Goal: Find specific page/section: Locate a particular part of the current website

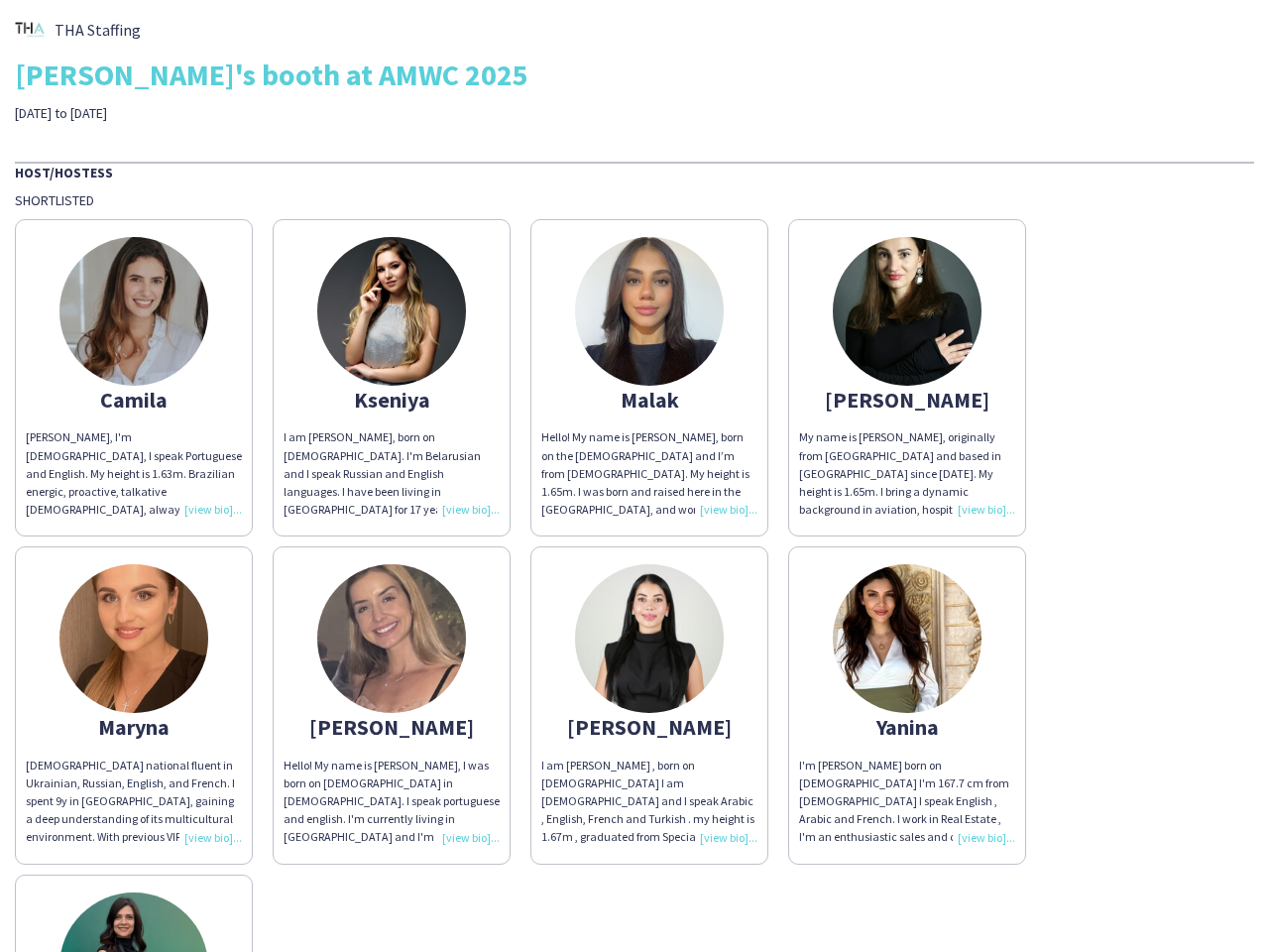
click at [635, 476] on div "Hello! My name is [PERSON_NAME], born on the [DEMOGRAPHIC_DATA] and I’m from [D…" at bounding box center [650, 473] width 216 height 90
click at [134, 378] on img at bounding box center [134, 311] width 149 height 149
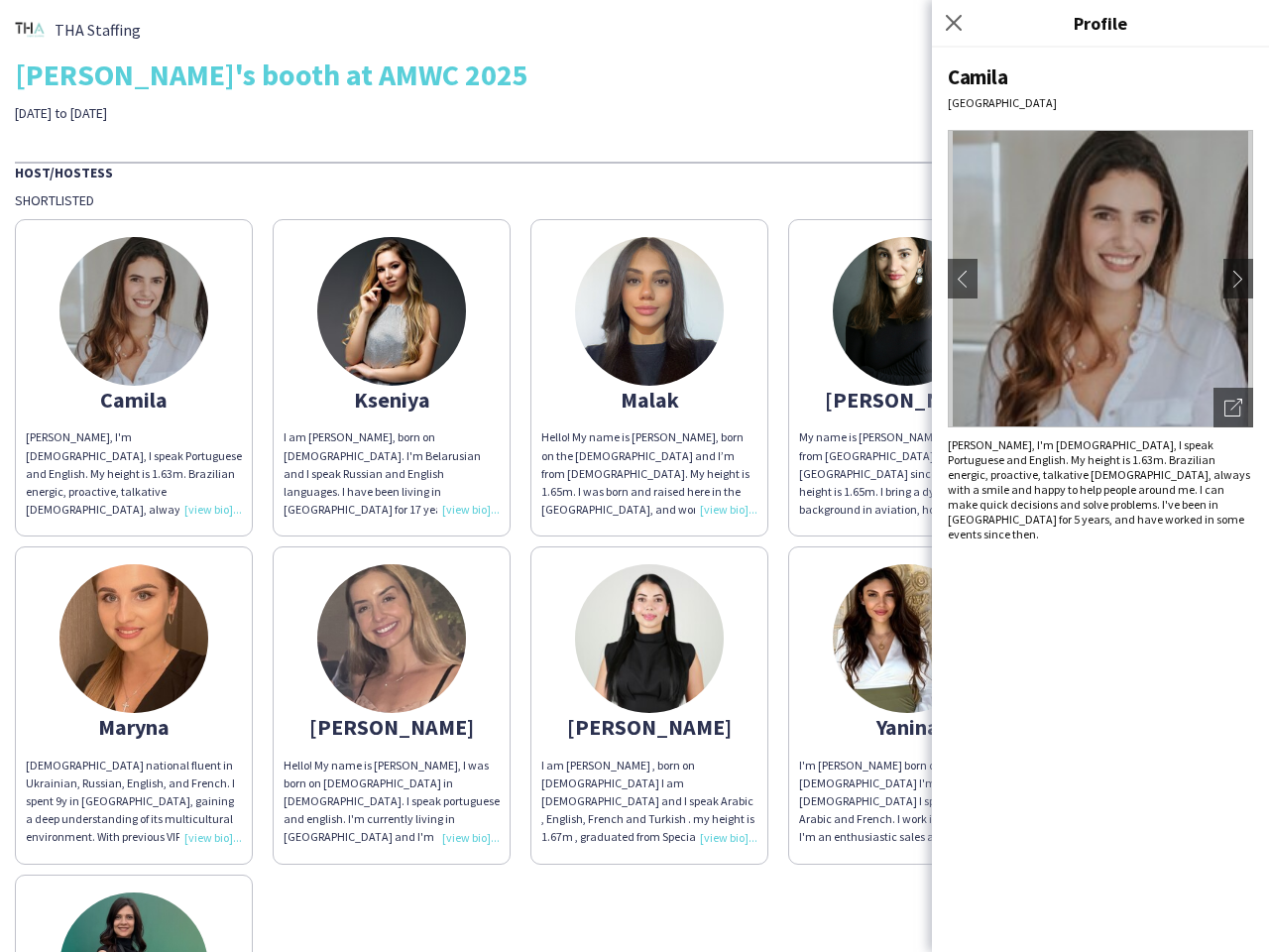
click at [392, 378] on img at bounding box center [392, 311] width 149 height 149
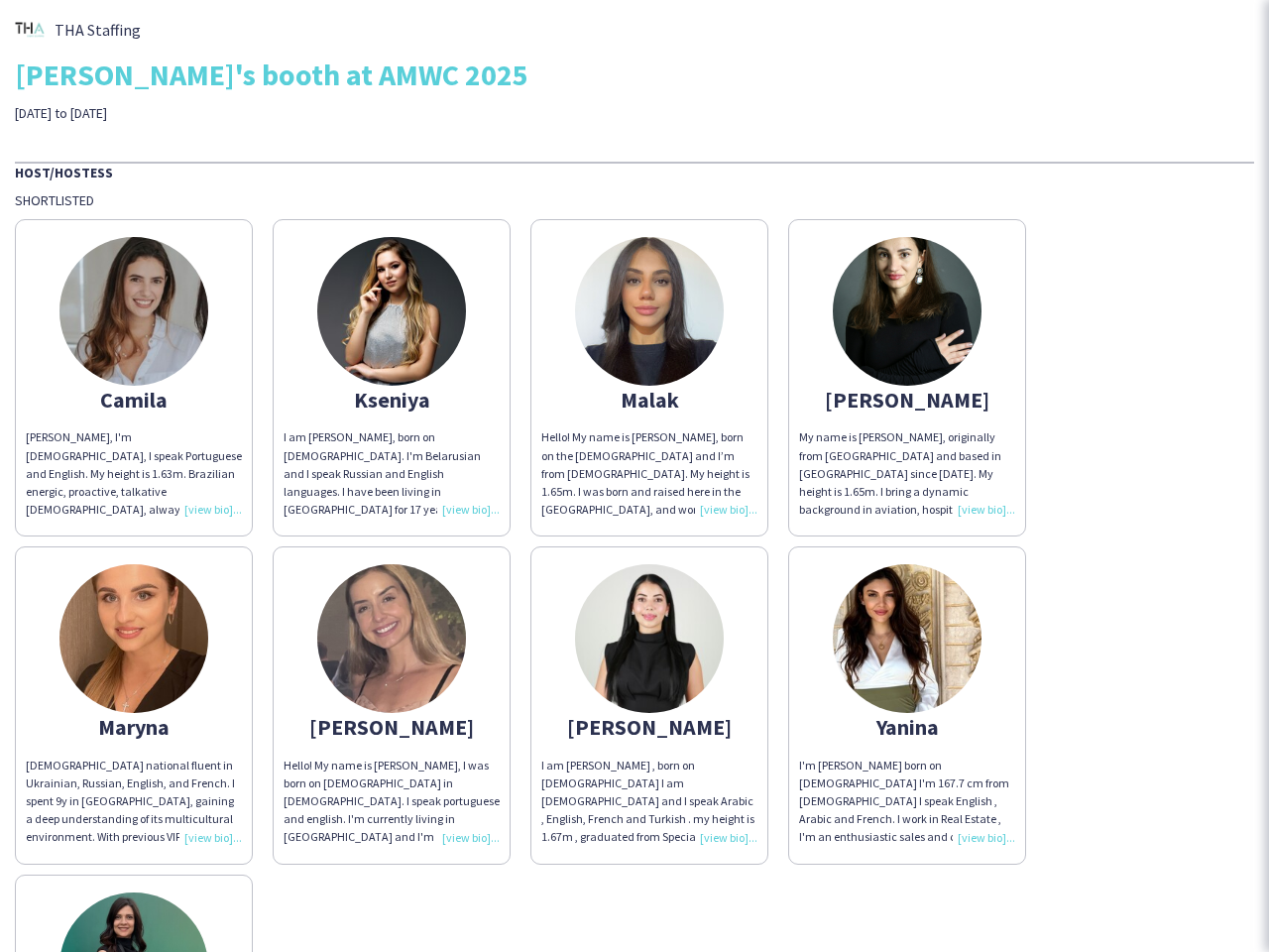
click at [650, 378] on img at bounding box center [650, 311] width 149 height 149
click at [908, 378] on img at bounding box center [908, 311] width 149 height 149
click at [134, 705] on img at bounding box center [134, 639] width 149 height 149
click at [392, 705] on img at bounding box center [392, 639] width 149 height 149
click at [650, 705] on img at bounding box center [650, 639] width 149 height 149
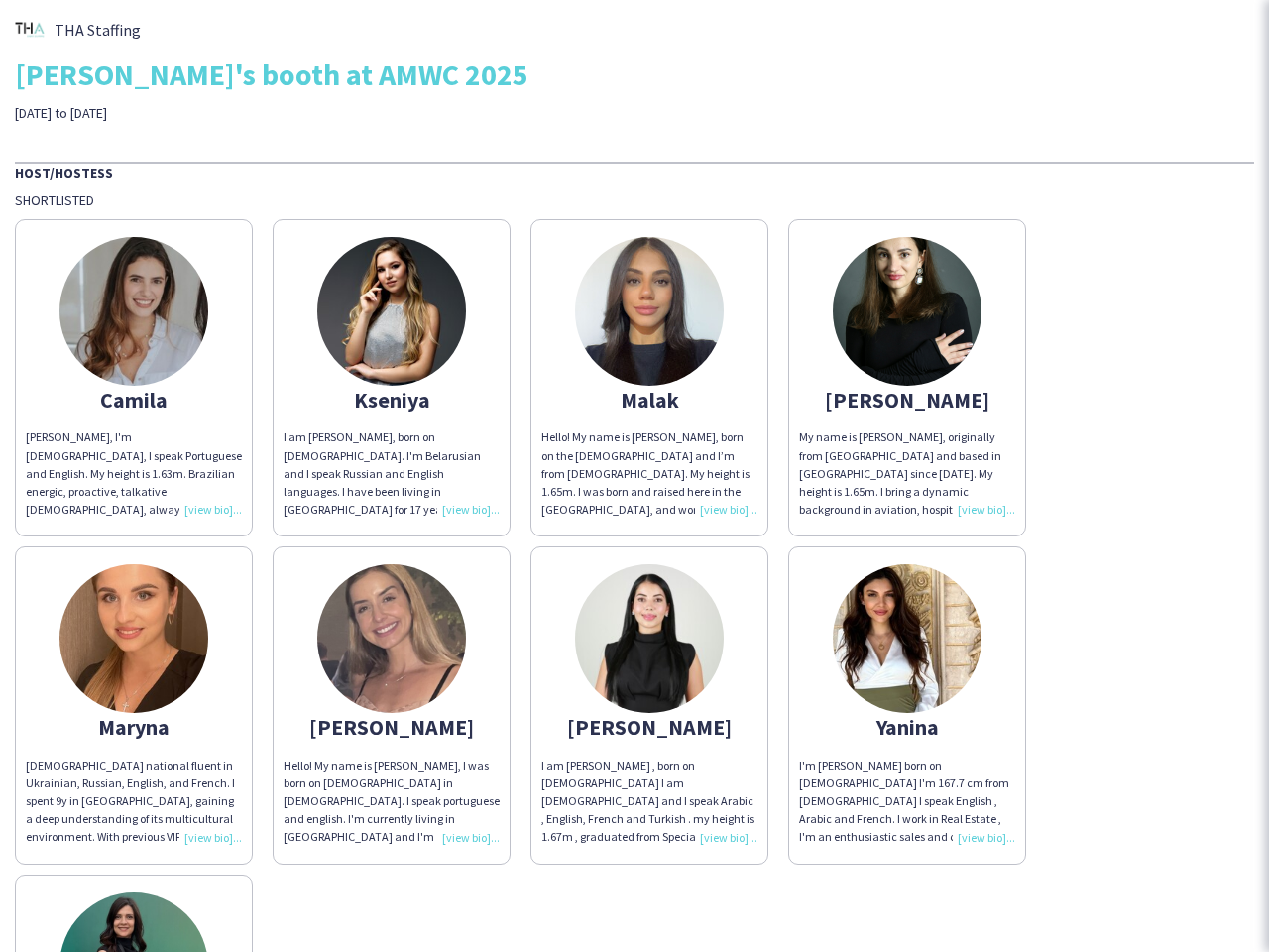
click at [908, 705] on img at bounding box center [908, 639] width 149 height 149
click at [134, 913] on img at bounding box center [134, 967] width 149 height 149
